Goal: Information Seeking & Learning: Check status

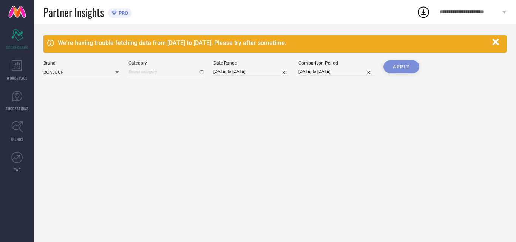
type input "All"
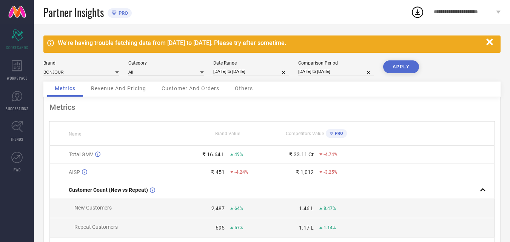
select select "6"
select select "2024"
select select "7"
select select "2024"
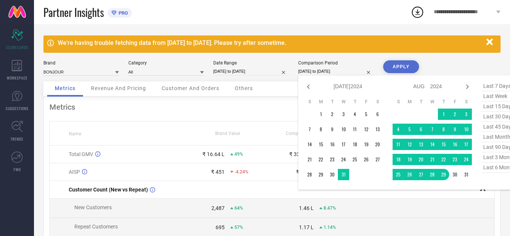
click at [342, 71] on input "[DATE] to [DATE]" at bounding box center [336, 72] width 76 height 8
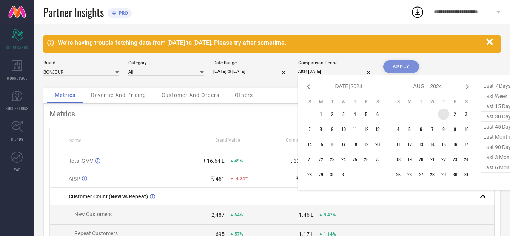
click at [445, 113] on td "1" at bounding box center [443, 114] width 11 height 11
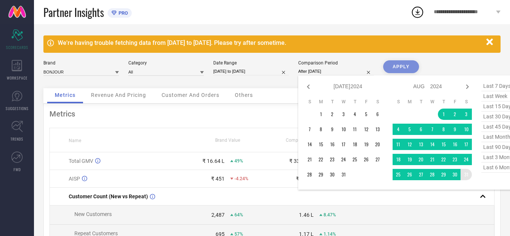
type input "[DATE] to [DATE]"
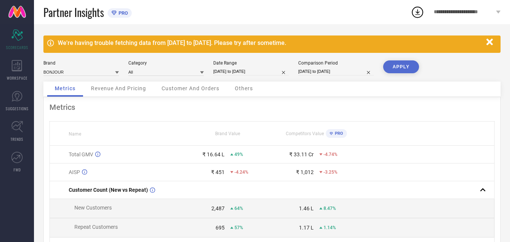
click at [404, 67] on button "APPLY" at bounding box center [401, 66] width 36 height 13
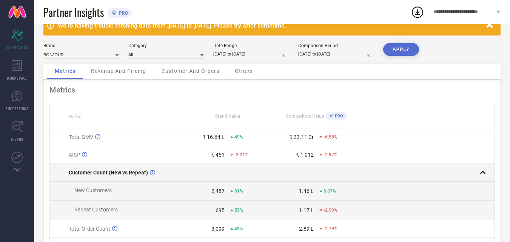
scroll to position [19, 0]
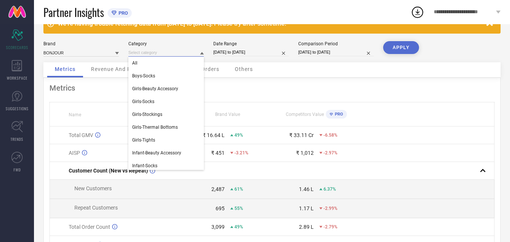
click at [168, 53] on input at bounding box center [166, 53] width 76 height 8
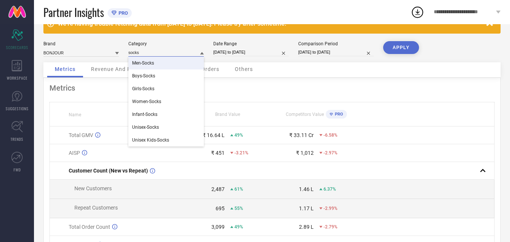
type input "socks"
click at [154, 65] on span "Men-Socks" at bounding box center [143, 62] width 22 height 5
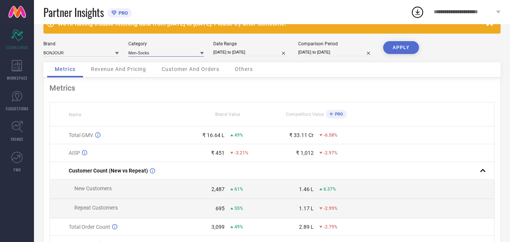
click at [176, 53] on input at bounding box center [166, 53] width 76 height 8
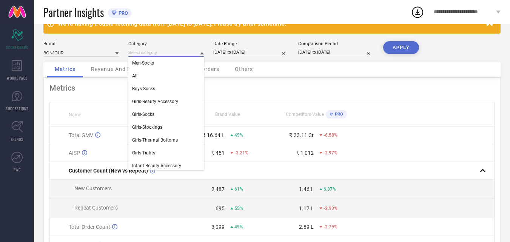
click at [176, 53] on input at bounding box center [166, 53] width 76 height 8
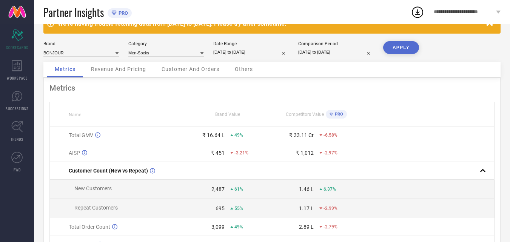
click at [396, 48] on button "APPLY" at bounding box center [401, 47] width 36 height 13
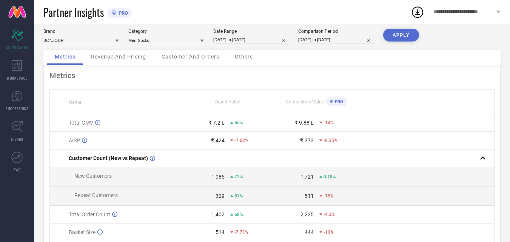
scroll to position [32, 0]
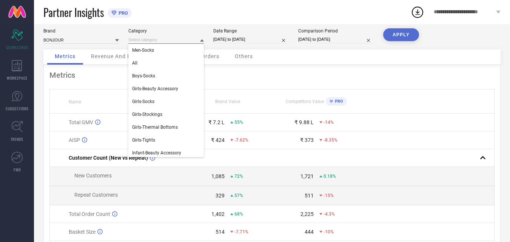
click at [171, 42] on input at bounding box center [166, 40] width 76 height 8
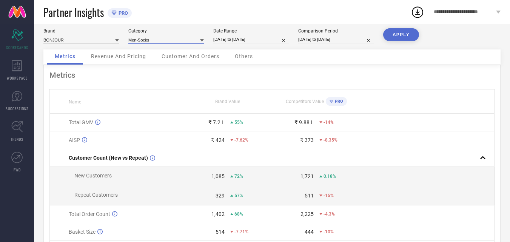
click at [171, 41] on input at bounding box center [166, 40] width 76 height 8
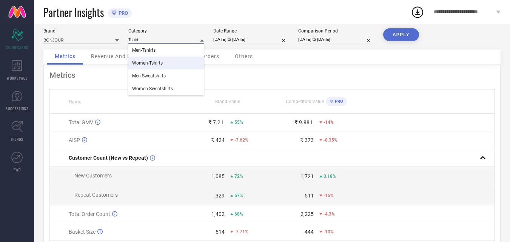
type input "Tshirt"
click at [154, 60] on span "Women-Tshirts" at bounding box center [147, 62] width 31 height 5
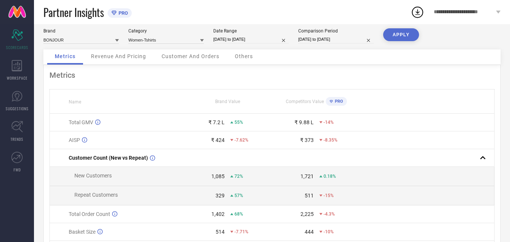
click at [399, 32] on button "APPLY" at bounding box center [401, 34] width 36 height 13
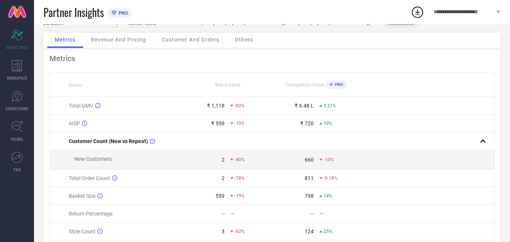
scroll to position [54, 0]
